Goal: Navigation & Orientation: Find specific page/section

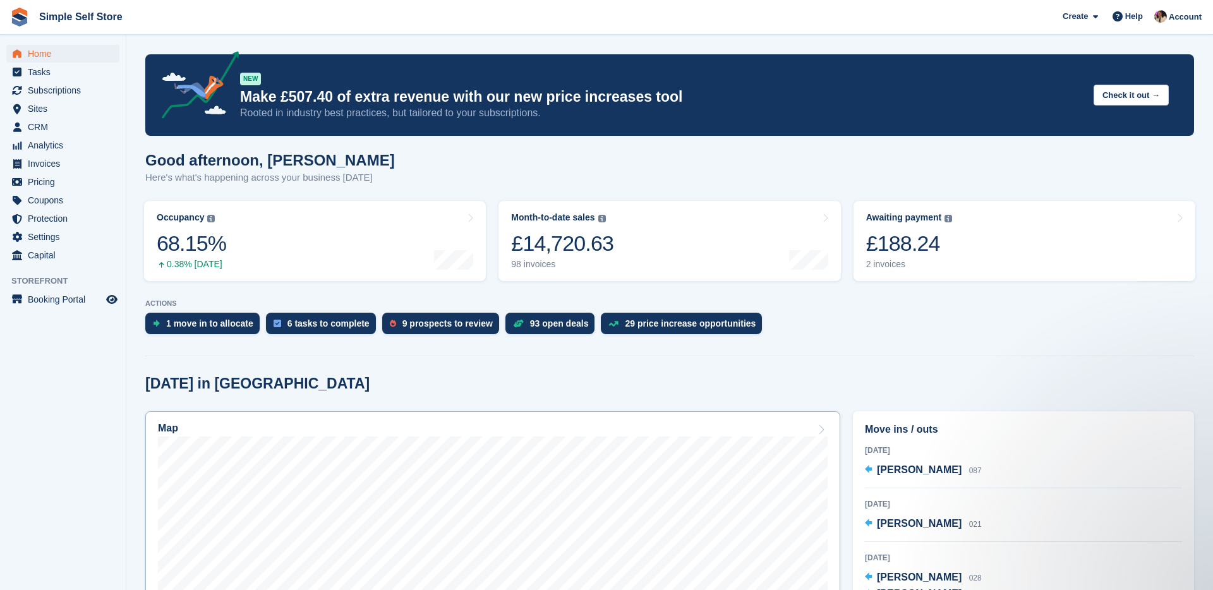
click at [538, 418] on link "Map" at bounding box center [492, 575] width 695 height 329
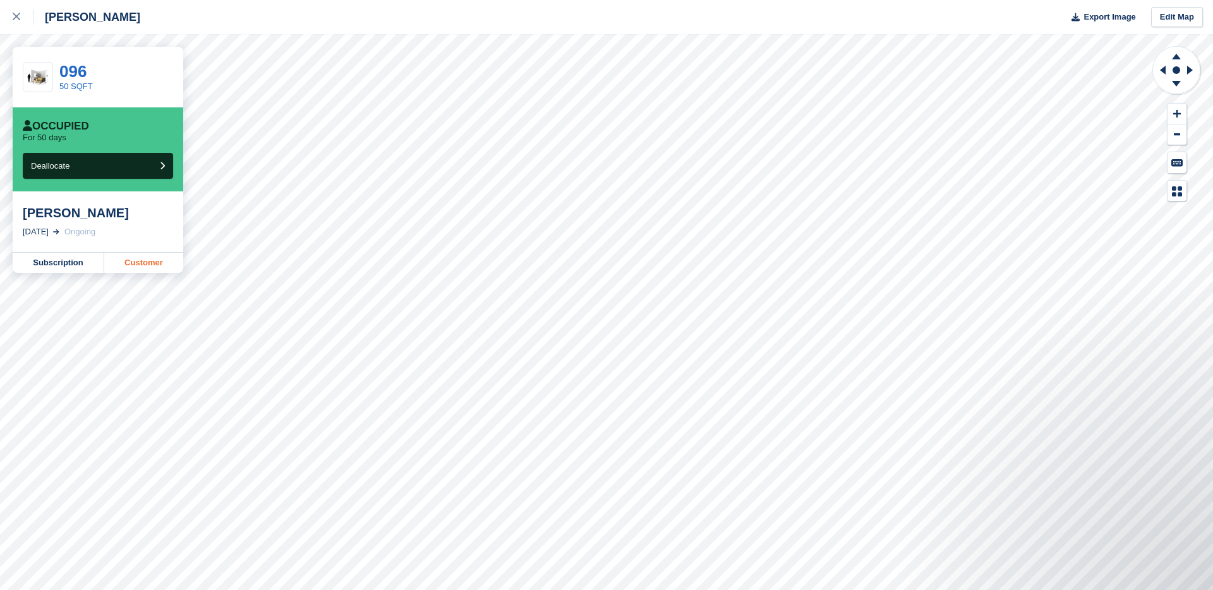
click at [123, 267] on link "Customer" at bounding box center [143, 263] width 79 height 20
click at [18, 18] on icon at bounding box center [17, 17] width 8 height 8
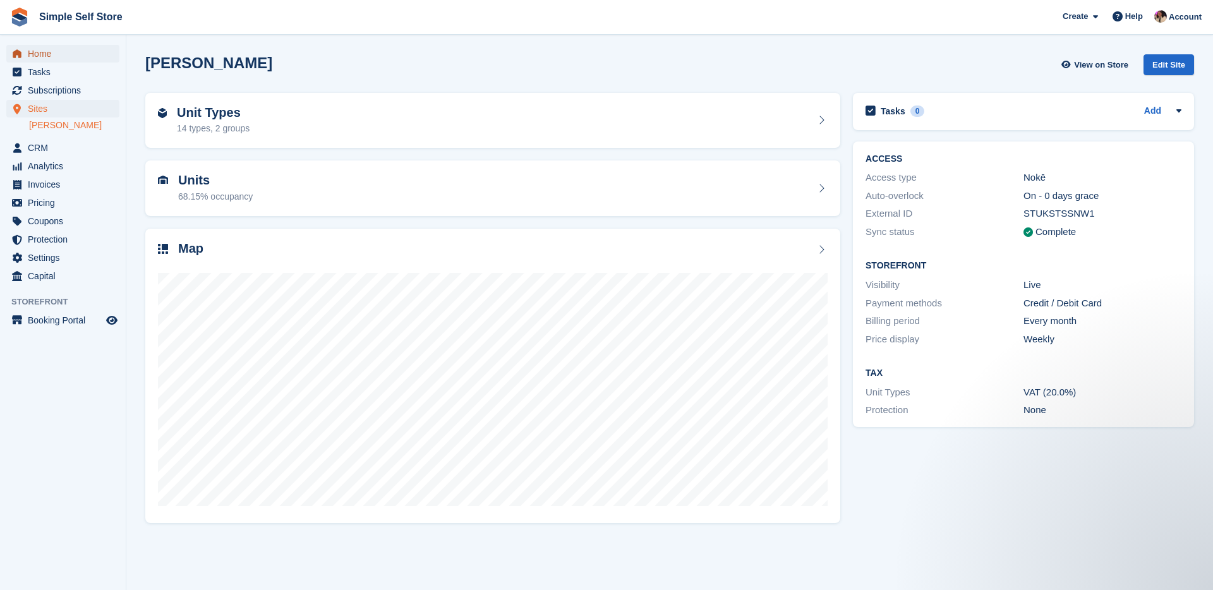
click at [69, 60] on span "Home" at bounding box center [66, 54] width 76 height 18
